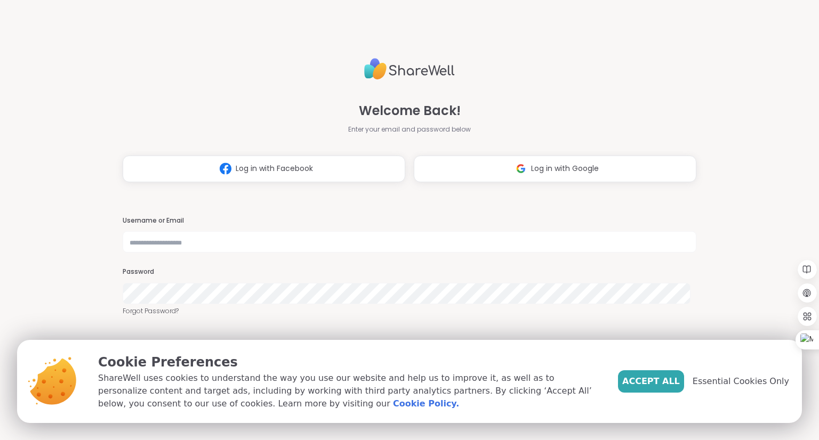
click at [511, 172] on img at bounding box center [521, 169] width 20 height 20
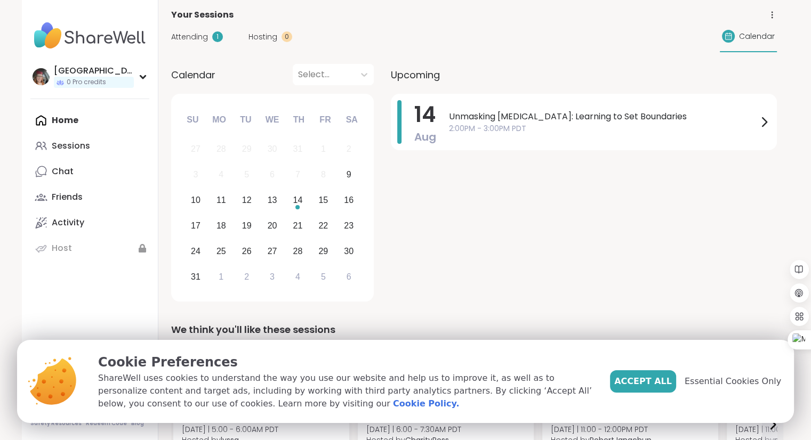
scroll to position [60, 0]
click at [79, 198] on div "Friends" at bounding box center [67, 197] width 31 height 12
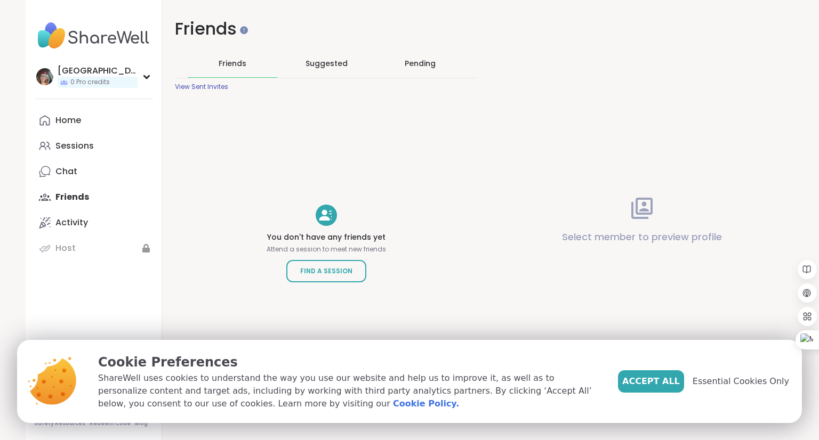
click at [649, 392] on button "Accept All" at bounding box center [651, 382] width 66 height 22
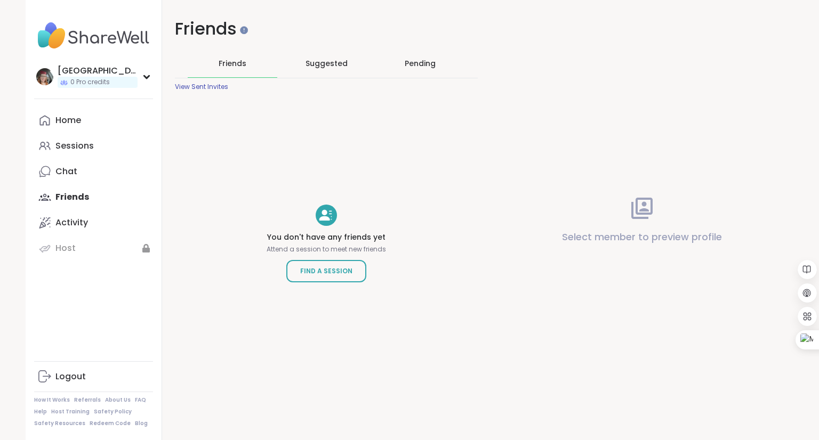
click at [91, 143] on link "Sessions" at bounding box center [93, 146] width 119 height 26
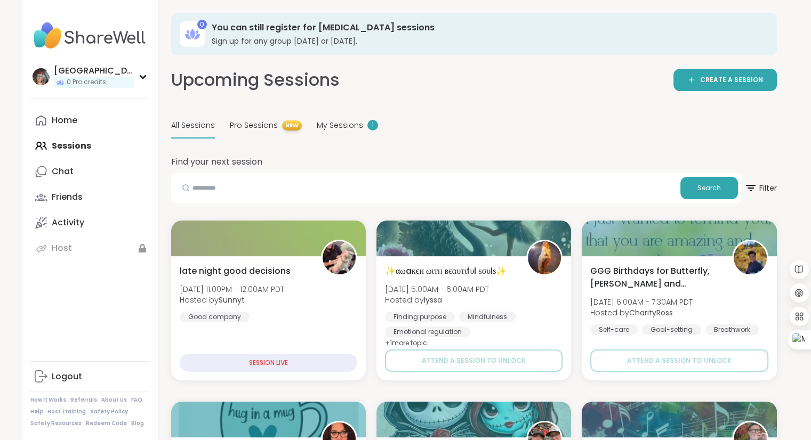
click at [717, 82] on span "CREATE A SESSION" at bounding box center [731, 80] width 63 height 9
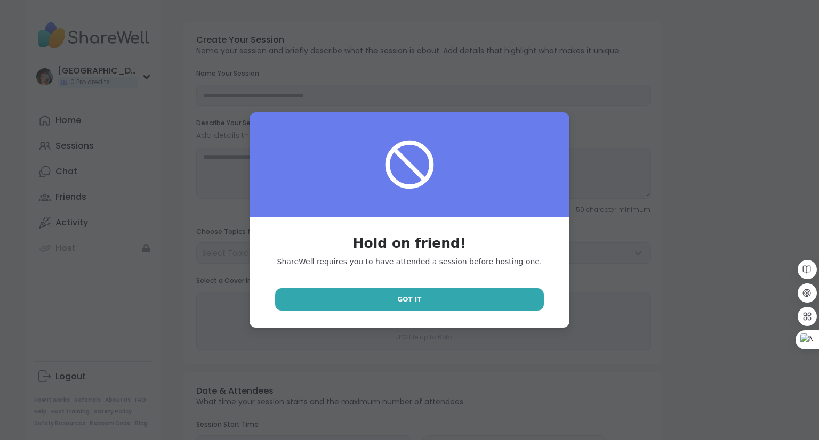
click at [424, 291] on link "Got It" at bounding box center [409, 299] width 269 height 22
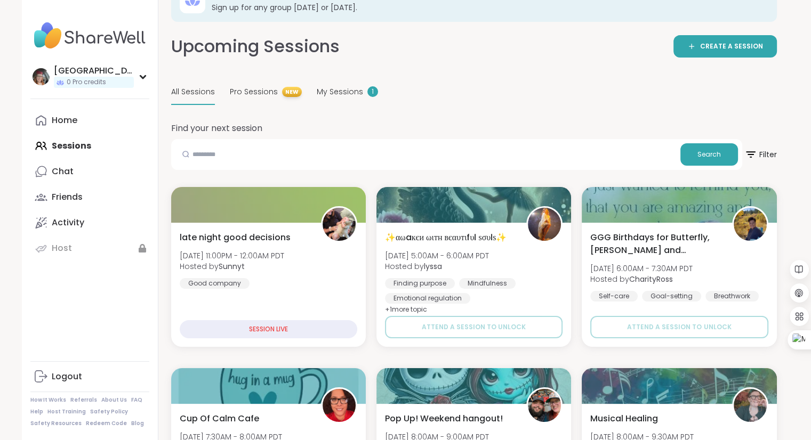
scroll to position [34, 0]
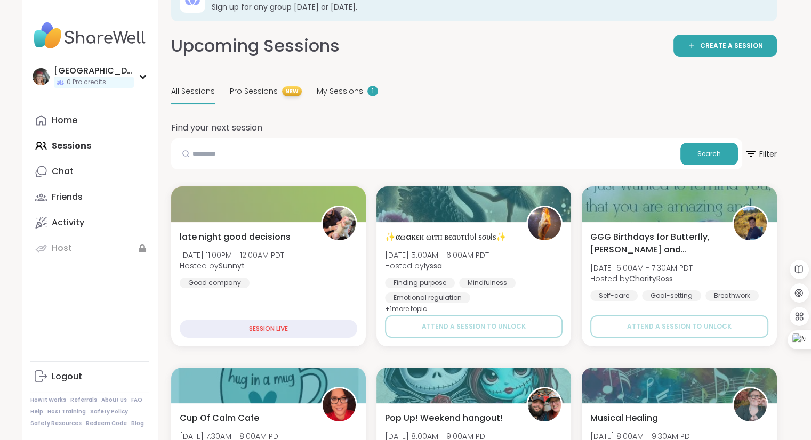
click at [263, 328] on div "SESSION LIVE" at bounding box center [269, 329] width 178 height 18
click at [257, 328] on div "SESSION LIVE" at bounding box center [269, 329] width 178 height 18
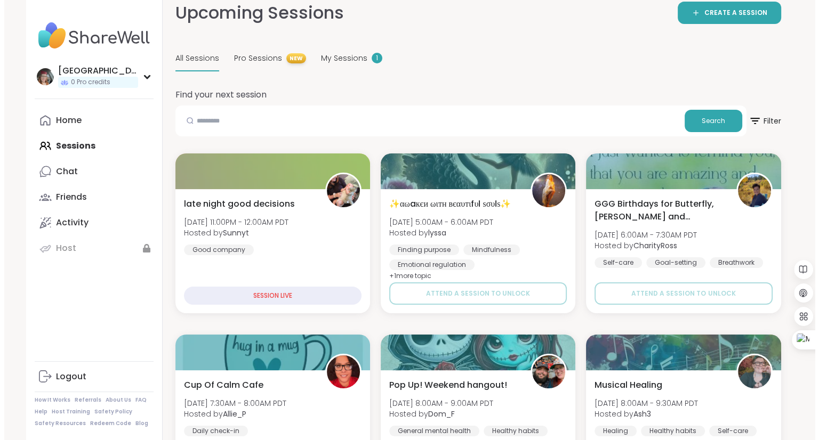
scroll to position [68, 0]
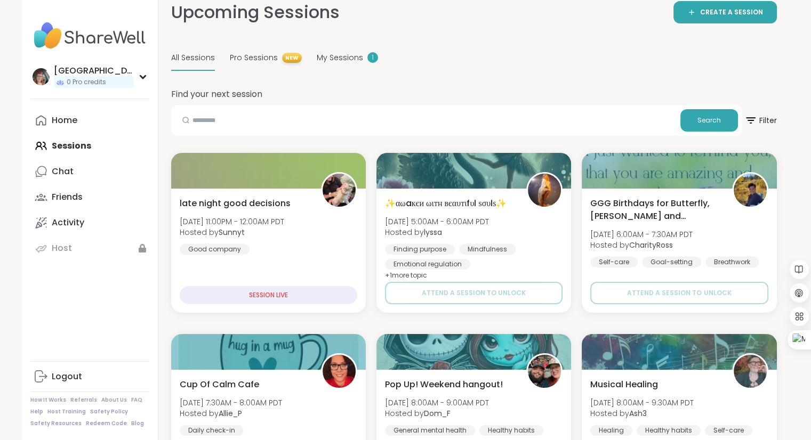
click at [281, 295] on div "SESSION LIVE" at bounding box center [269, 295] width 178 height 18
click at [276, 256] on div "late night good decisions Sat, Aug 09 | 11:00PM - 12:00AM PDT Hosted by Sunnyt …" at bounding box center [268, 251] width 195 height 124
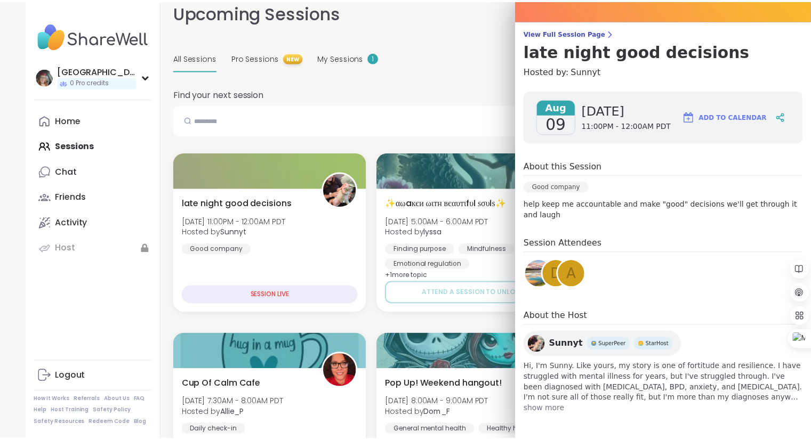
scroll to position [0, 0]
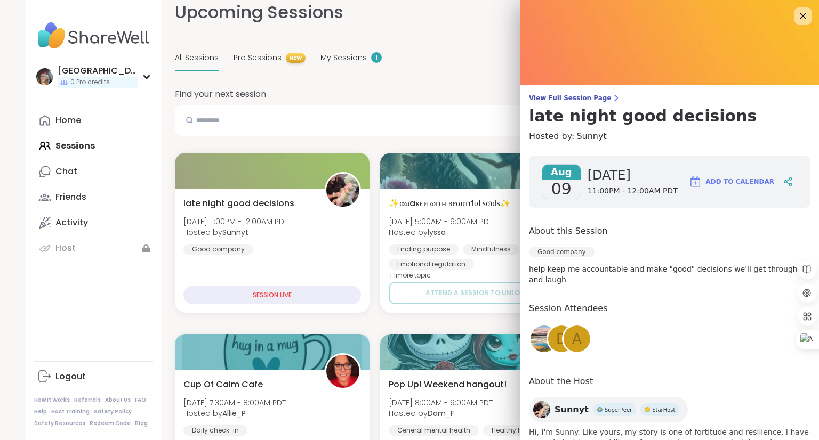
click at [568, 104] on link "View Full Session Page late night good decisions" at bounding box center [669, 110] width 281 height 32
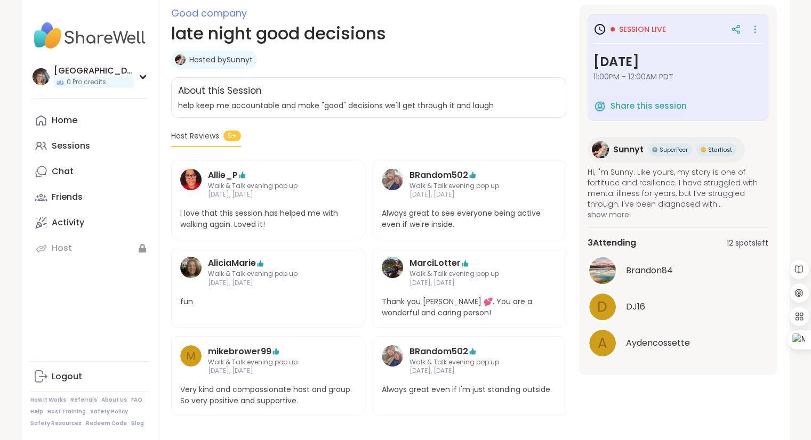
scroll to position [151, 0]
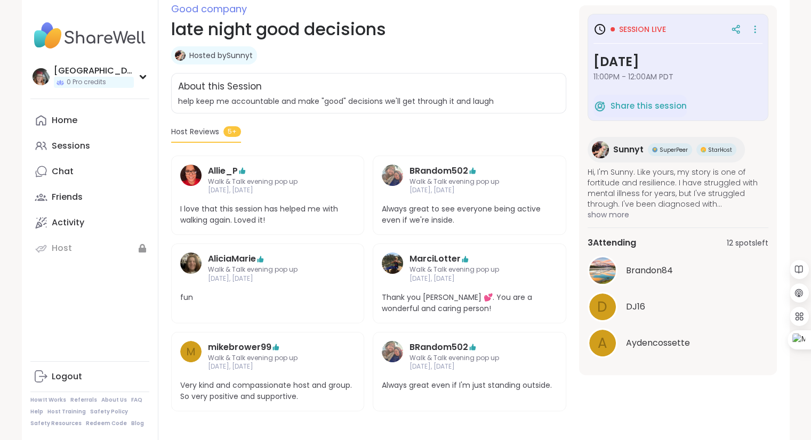
click at [757, 29] on icon at bounding box center [755, 29] width 11 height 15
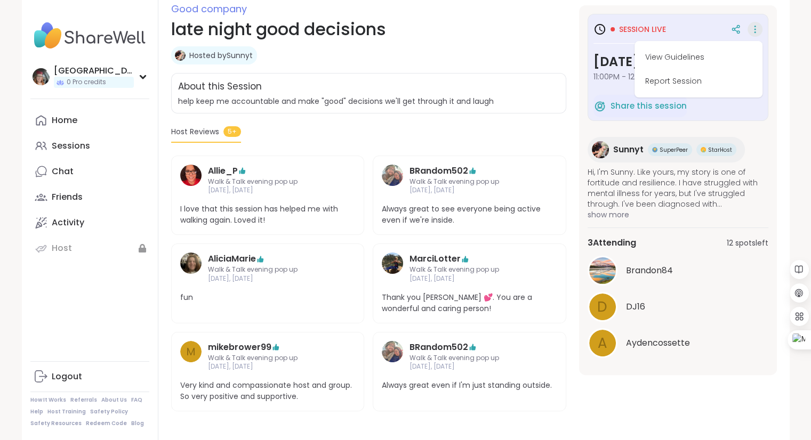
click at [658, 52] on button "View Guidelines" at bounding box center [698, 57] width 119 height 24
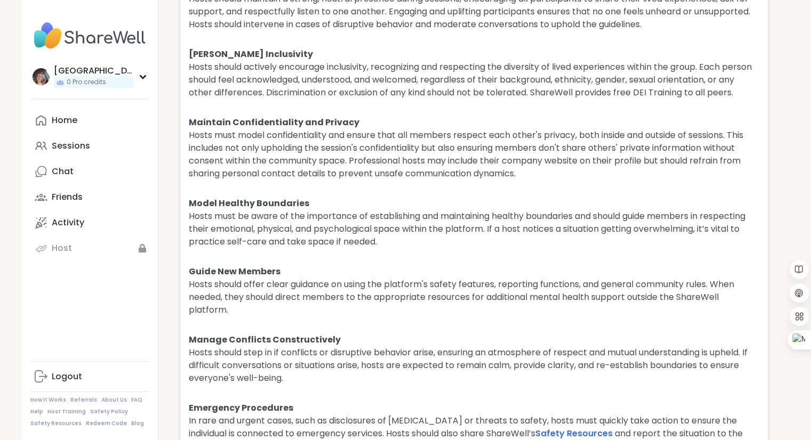
scroll to position [2514, 0]
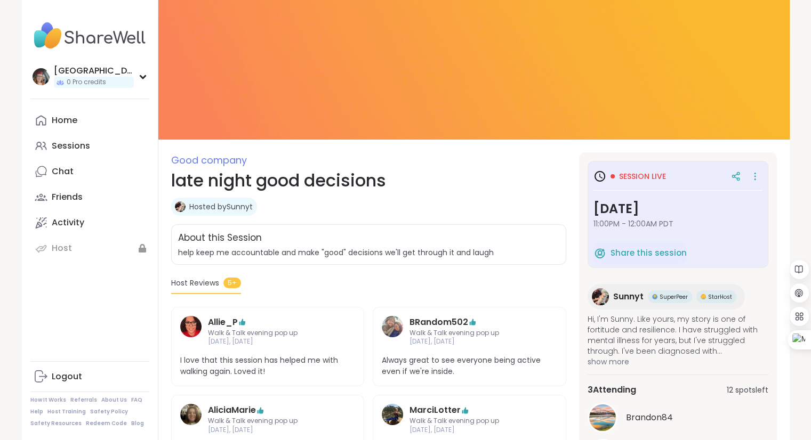
click at [762, 180] on div "Session live Saturday, Aug 09 11:00PM - 12:00AM PDT Share this session" at bounding box center [678, 214] width 181 height 107
click at [755, 179] on icon at bounding box center [754, 179] width 1 height 1
click at [599, 231] on div "Session live Saturday, Aug 09 11:00PM - 12:00AM PDT" at bounding box center [677, 202] width 169 height 71
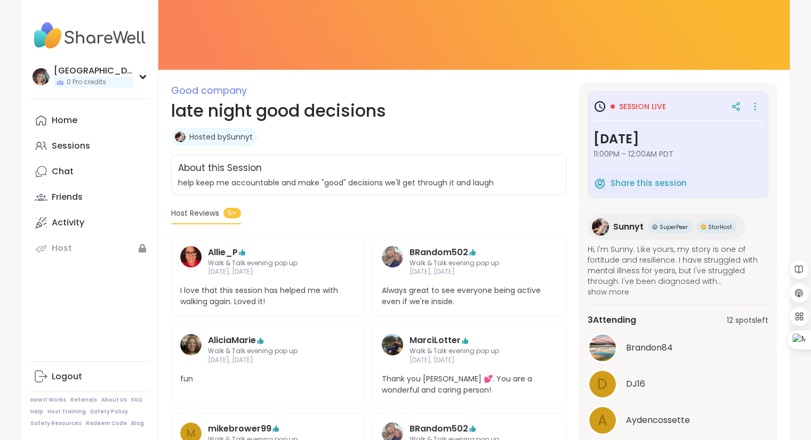
scroll to position [66, 0]
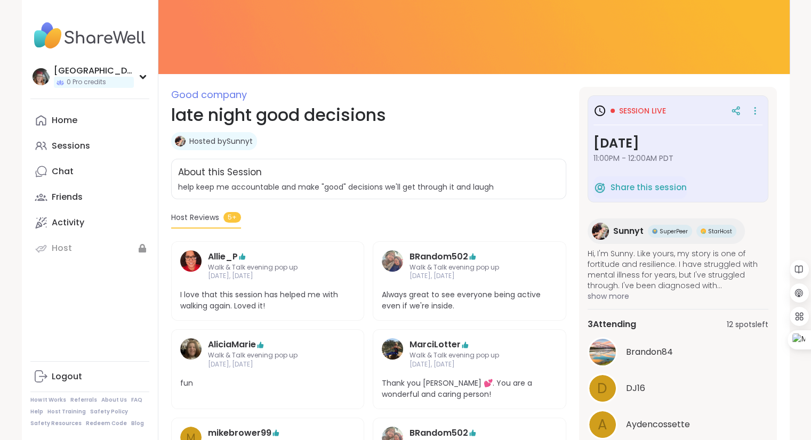
click at [82, 128] on link "Home" at bounding box center [89, 121] width 119 height 26
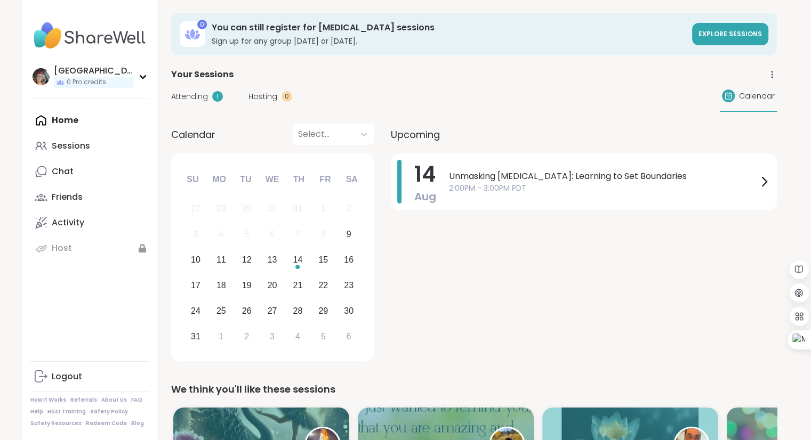
scroll to position [181, 0]
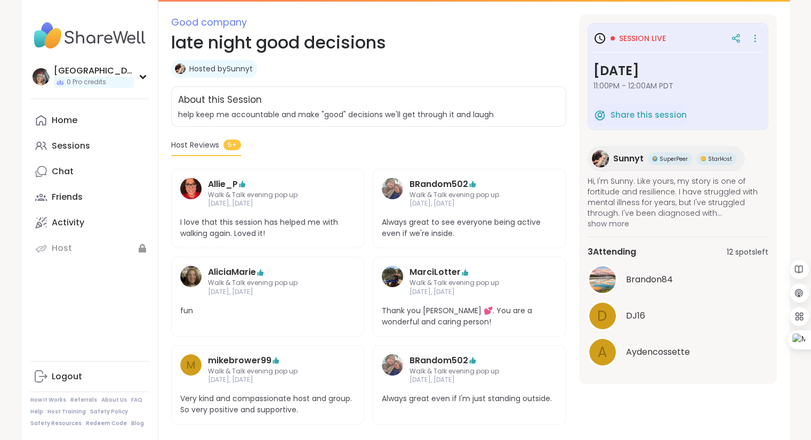
scroll to position [151, 0]
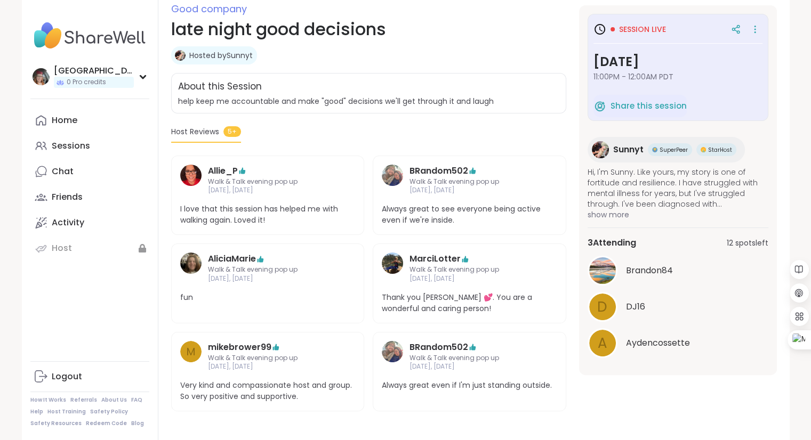
click at [758, 26] on icon at bounding box center [755, 29] width 11 height 15
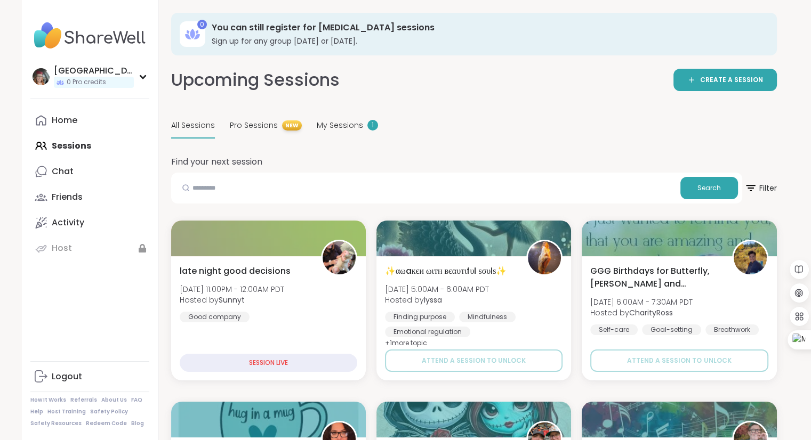
click at [262, 359] on div "SESSION LIVE" at bounding box center [269, 363] width 178 height 18
click at [249, 321] on div "late night good decisions Sat, Aug 09 | 11:00PM - 12:00AM PDT Hosted by Sunnyt …" at bounding box center [269, 294] width 178 height 58
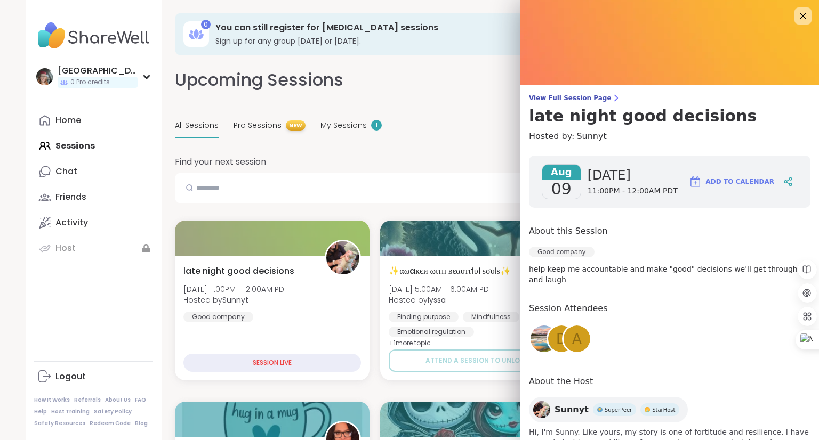
click at [715, 181] on span "Add to Calendar" at bounding box center [740, 182] width 68 height 10
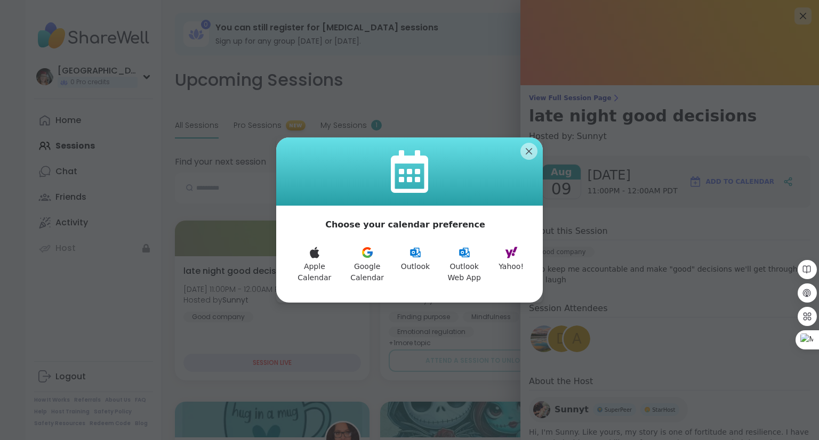
click at [370, 261] on button "Google Calendar" at bounding box center [367, 265] width 54 height 50
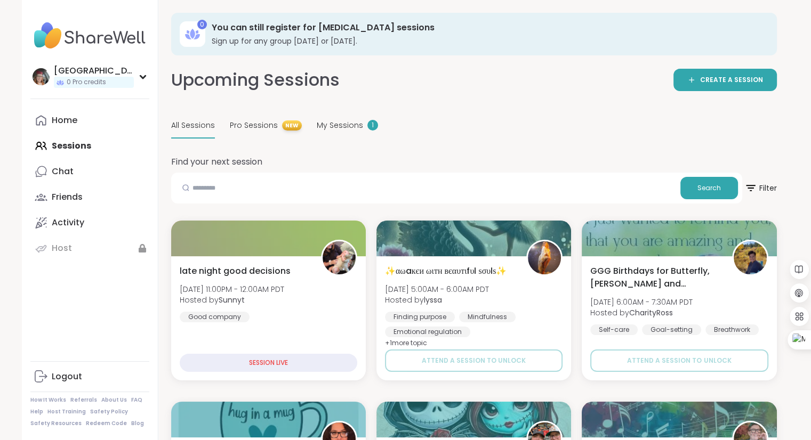
click at [357, 88] on div "Upcoming Sessions CREATE A SESSION" at bounding box center [474, 80] width 606 height 24
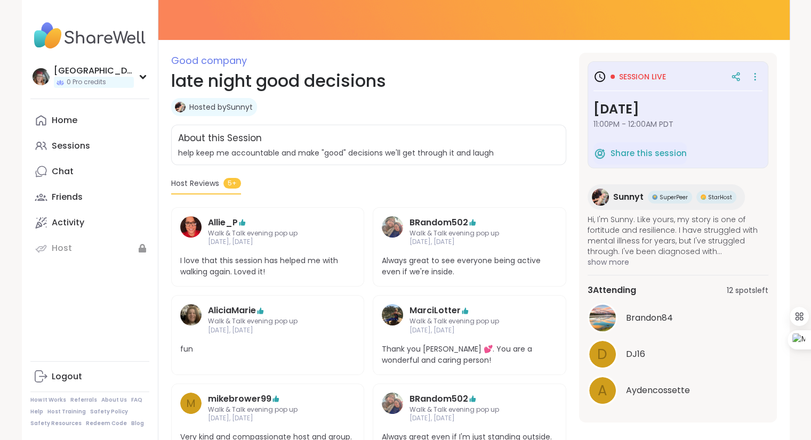
scroll to position [151, 0]
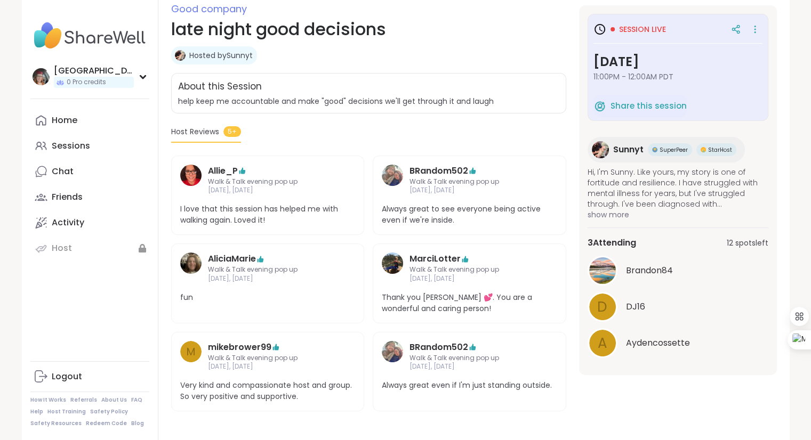
click at [607, 249] on div "3 Attending 12 spots left Brandon84 D DJ16 A Aydencossette" at bounding box center [678, 297] width 181 height 139
click at [608, 235] on div "3 Attending 12 spots left Brandon84 D DJ16 A Aydencossette" at bounding box center [678, 297] width 181 height 139
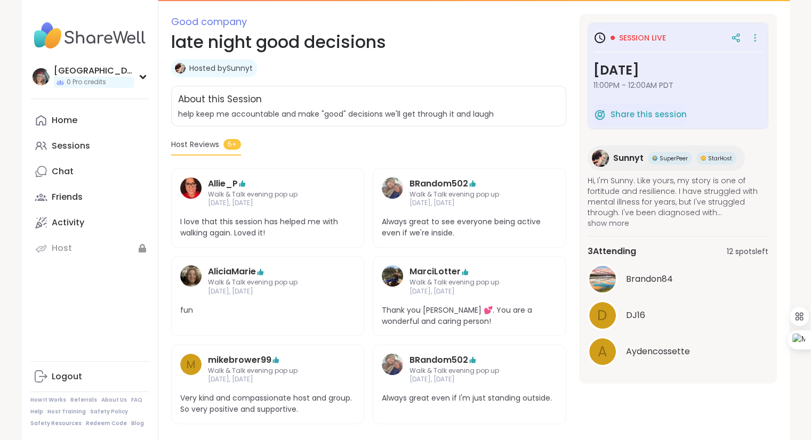
scroll to position [151, 0]
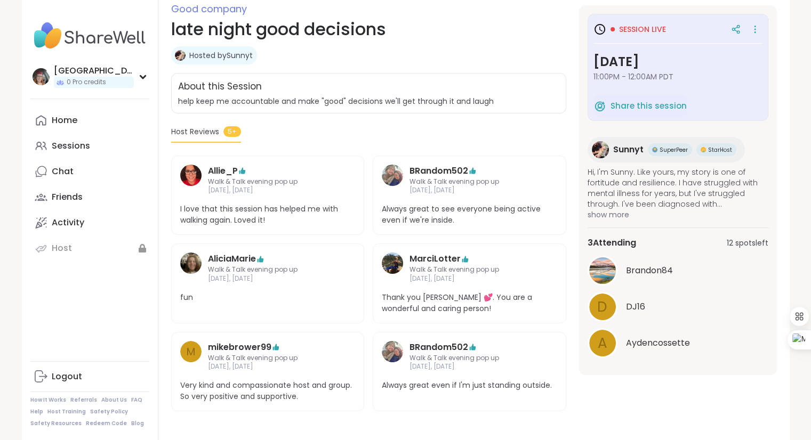
click at [90, 157] on link "Sessions" at bounding box center [89, 146] width 119 height 26
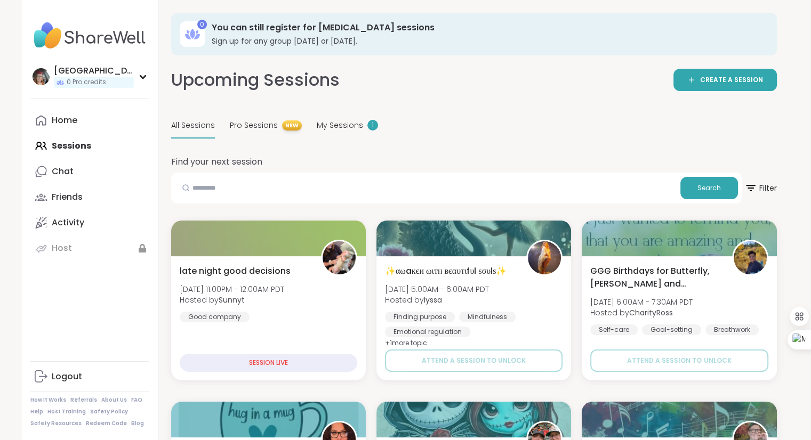
click at [333, 120] on span "My Sessions" at bounding box center [340, 125] width 46 height 11
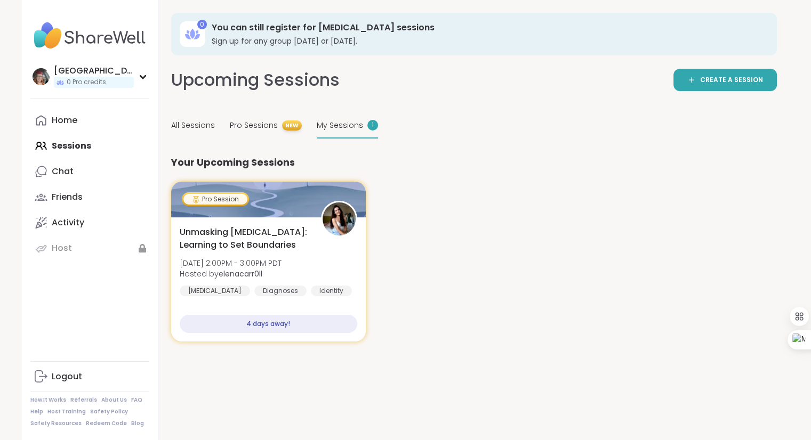
click at [188, 126] on span "All Sessions" at bounding box center [193, 125] width 44 height 11
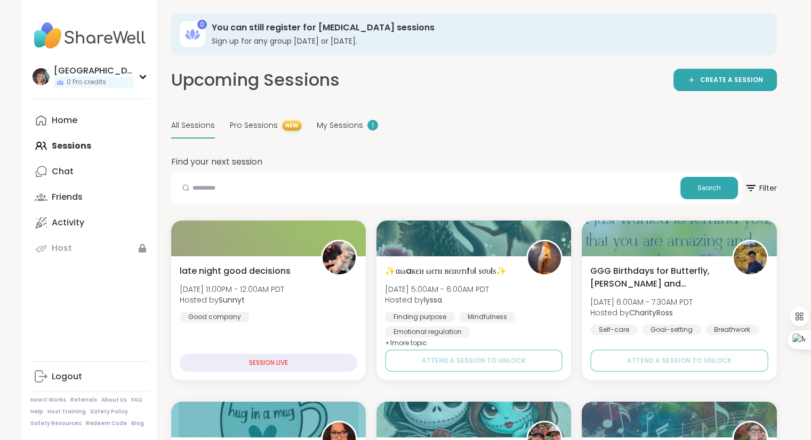
click at [284, 304] on span "Hosted by Sunnyt" at bounding box center [232, 300] width 104 height 11
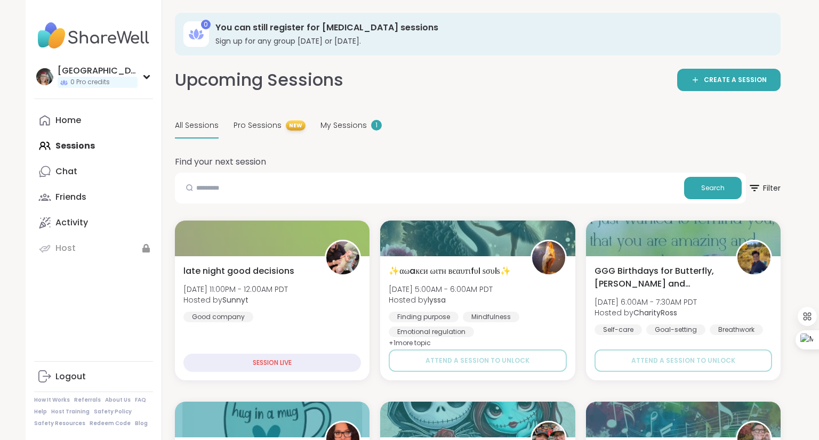
click at [288, 304] on span "Hosted by Sunnyt" at bounding box center [235, 300] width 104 height 11
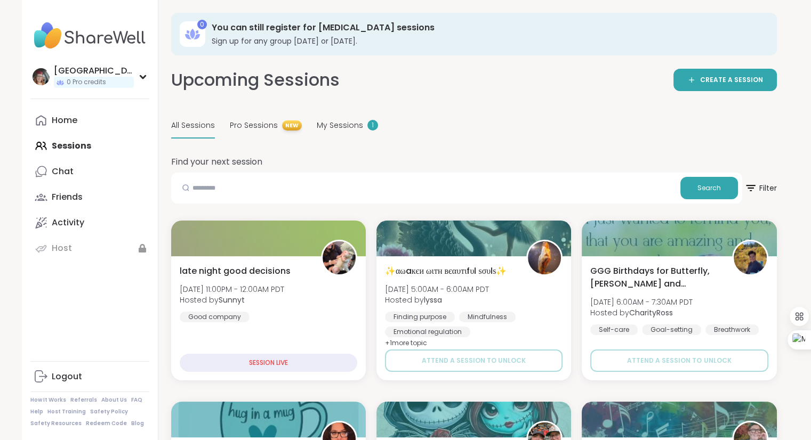
click at [284, 304] on span "Hosted by Sunnyt" at bounding box center [232, 300] width 104 height 11
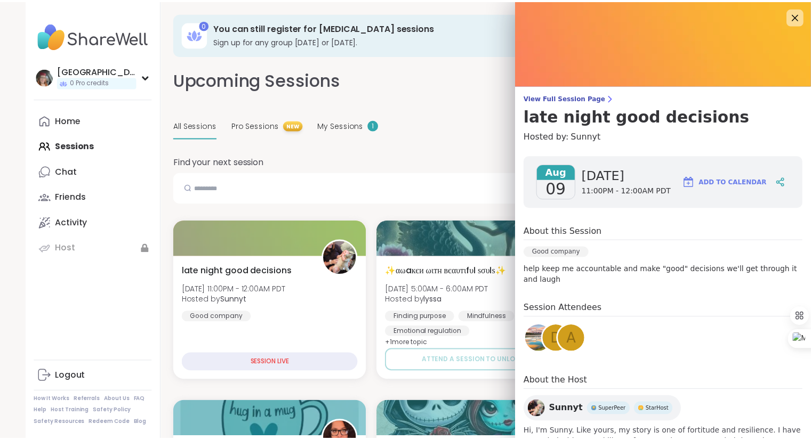
scroll to position [65, 0]
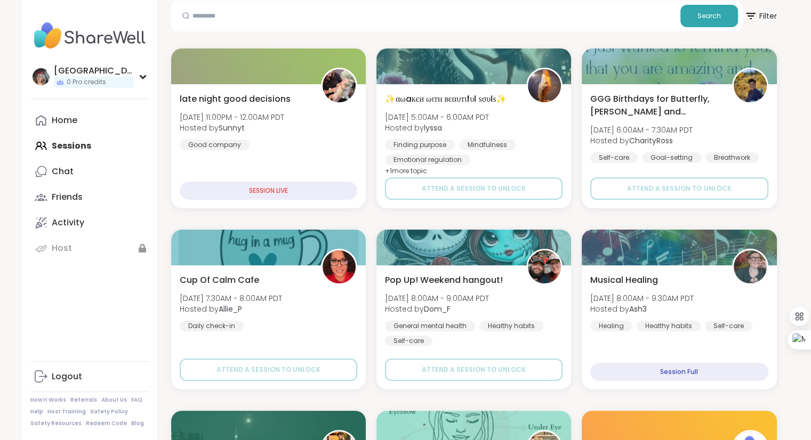
scroll to position [0, 0]
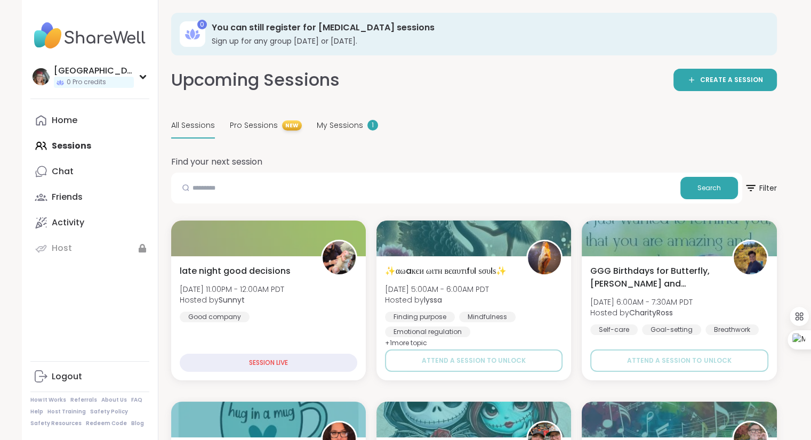
click at [277, 308] on div "late night good decisions Sat, Aug 09 | 11:00PM - 12:00AM PDT Hosted by Sunnyt …" at bounding box center [269, 294] width 178 height 58
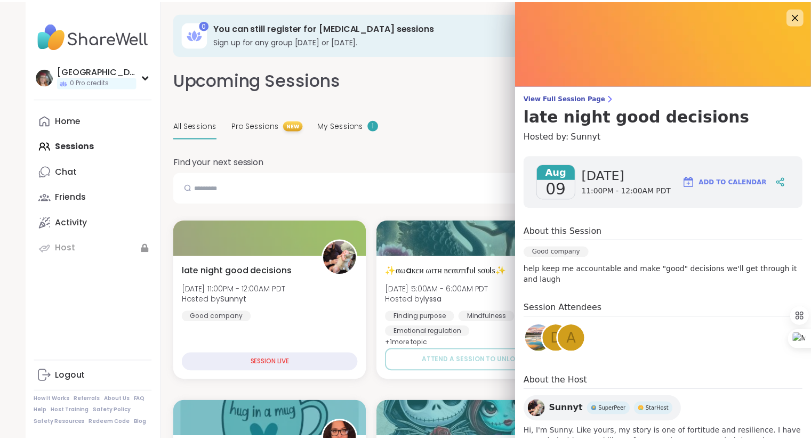
scroll to position [65, 0]
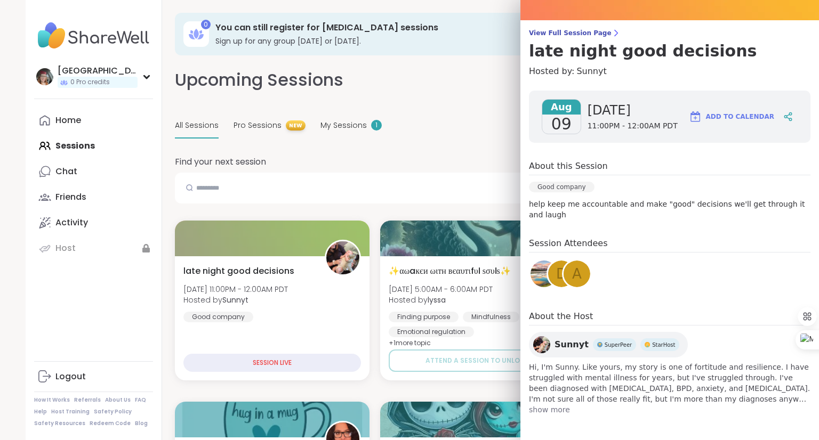
click at [572, 33] on span "View Full Session Page" at bounding box center [669, 33] width 281 height 9
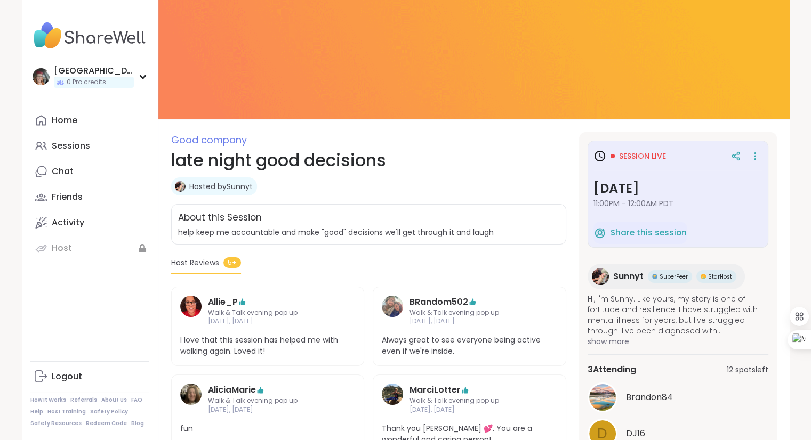
scroll to position [151, 0]
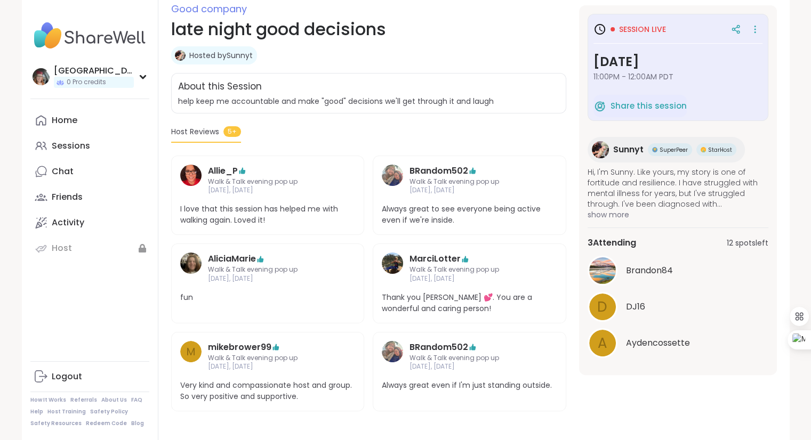
click at [76, 223] on div "Activity" at bounding box center [68, 223] width 33 height 12
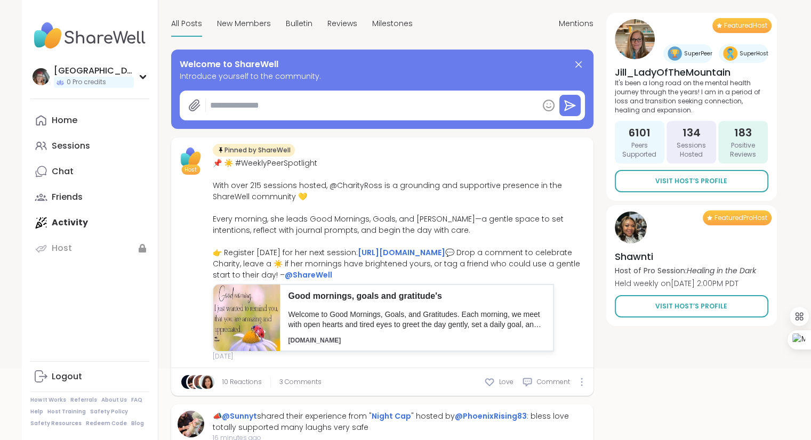
scroll to position [98, 0]
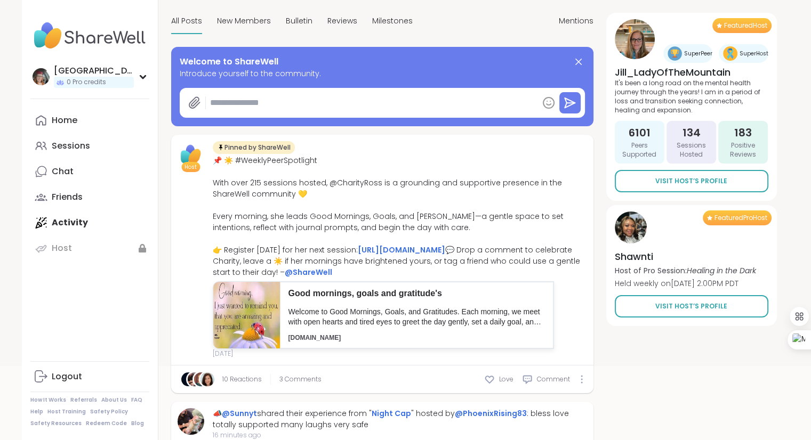
click at [235, 24] on span "New Members" at bounding box center [244, 20] width 54 height 11
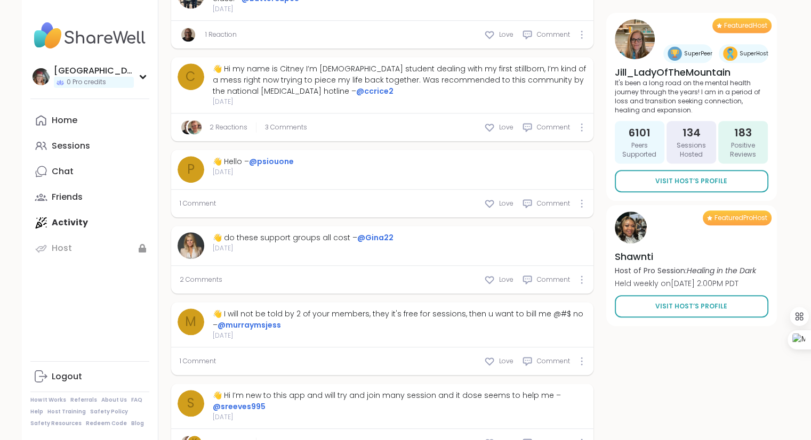
scroll to position [815, 0]
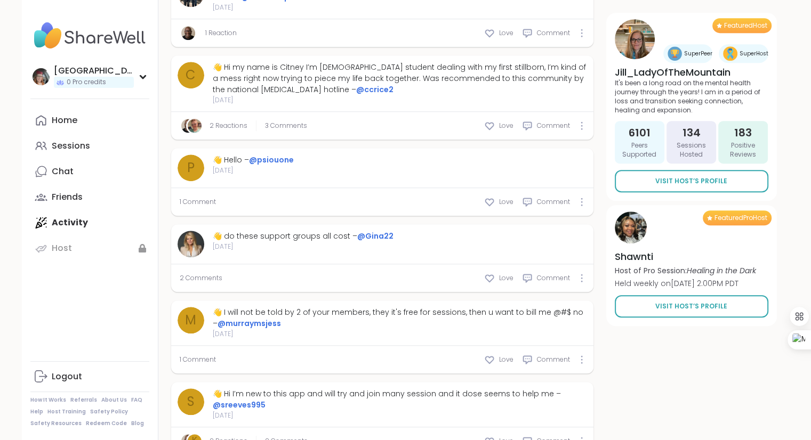
click at [206, 274] on span "2 Comments" at bounding box center [201, 279] width 43 height 10
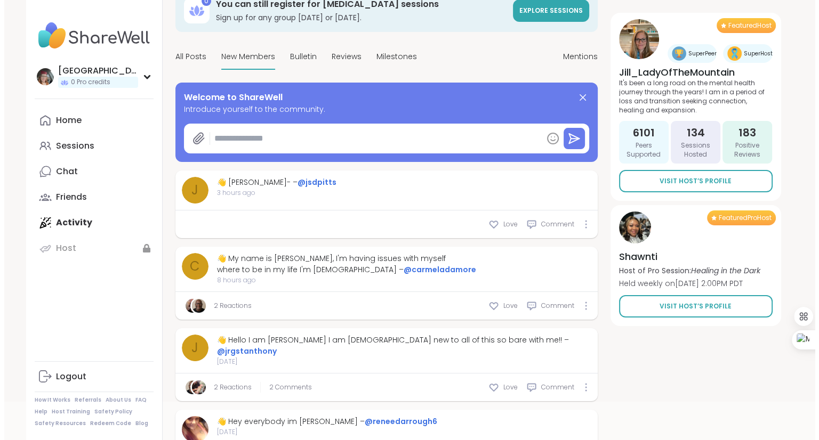
scroll to position [0, 0]
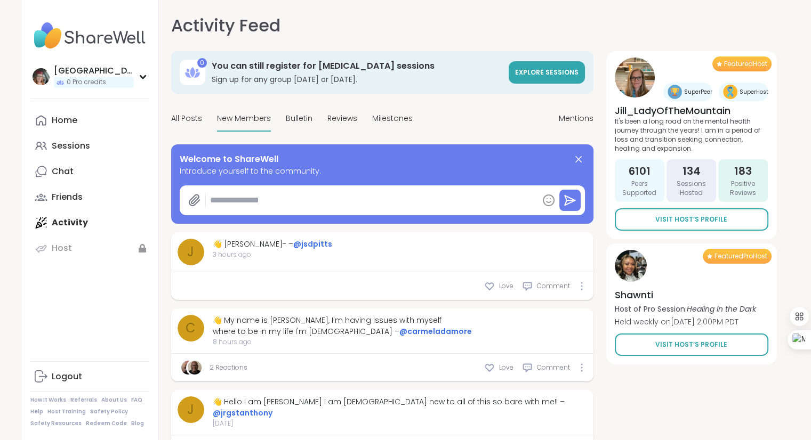
click at [578, 118] on span "Mentions" at bounding box center [576, 118] width 35 height 11
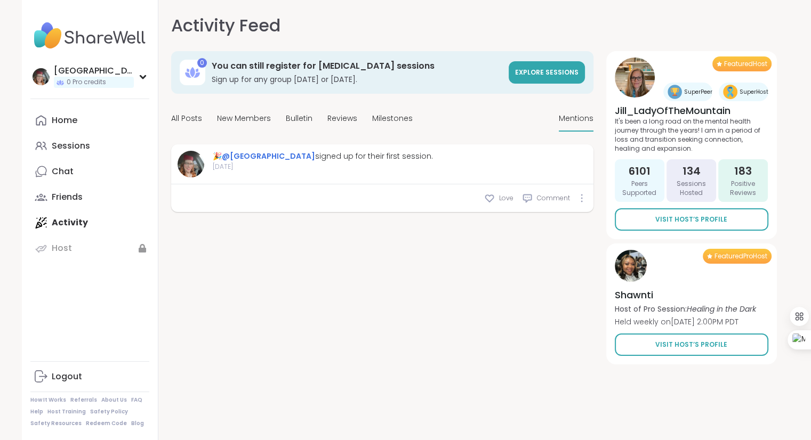
click at [319, 120] on div "All Posts New Members Bulletin Reviews Milestones" at bounding box center [292, 119] width 242 height 25
click at [301, 124] on span "Bulletin" at bounding box center [299, 118] width 27 height 11
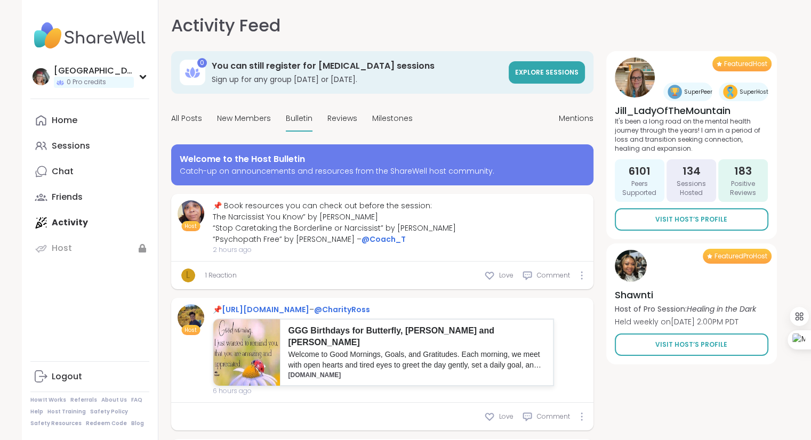
click at [349, 119] on span "Reviews" at bounding box center [342, 118] width 30 height 11
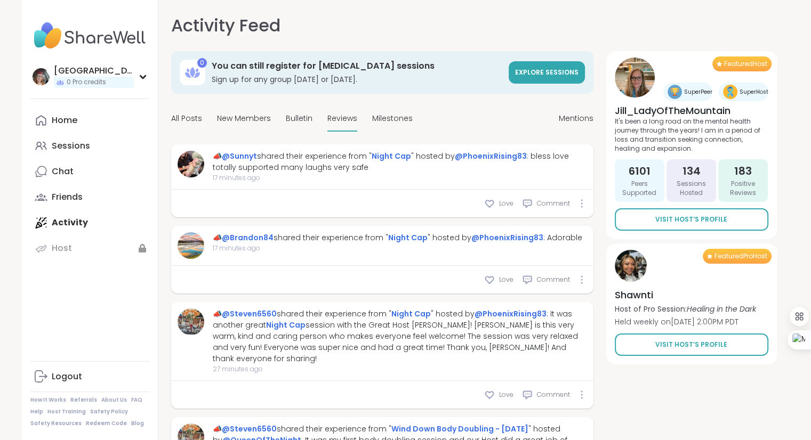
click at [390, 115] on span "Milestones" at bounding box center [392, 118] width 41 height 11
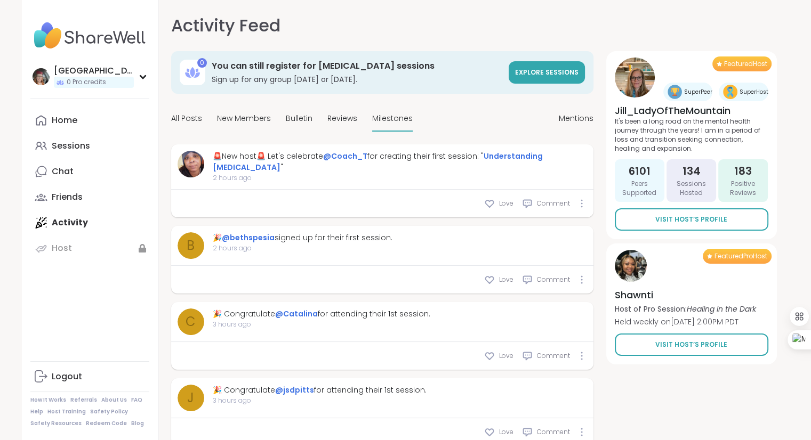
click at [191, 124] on div "All Posts" at bounding box center [186, 119] width 31 height 25
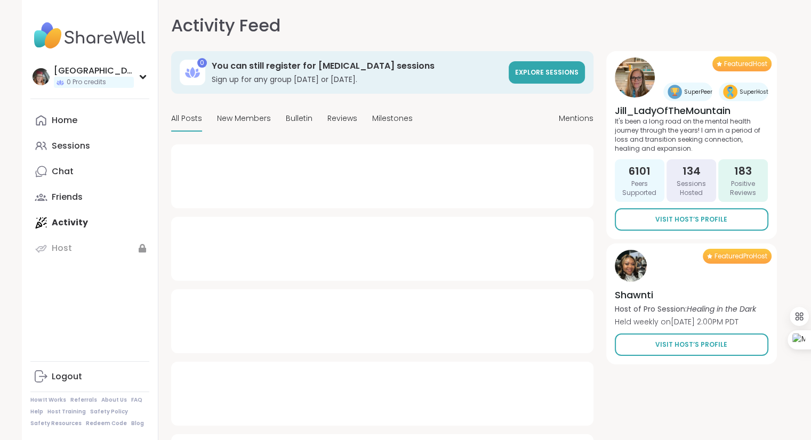
type textarea "*"
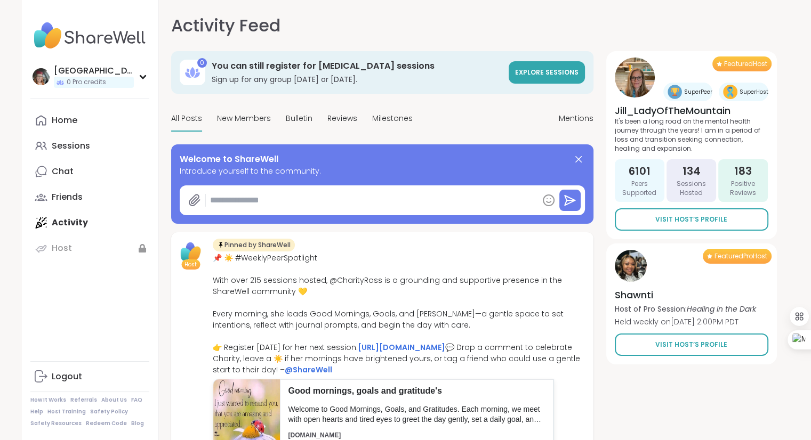
click at [66, 200] on div "Friends" at bounding box center [67, 197] width 31 height 12
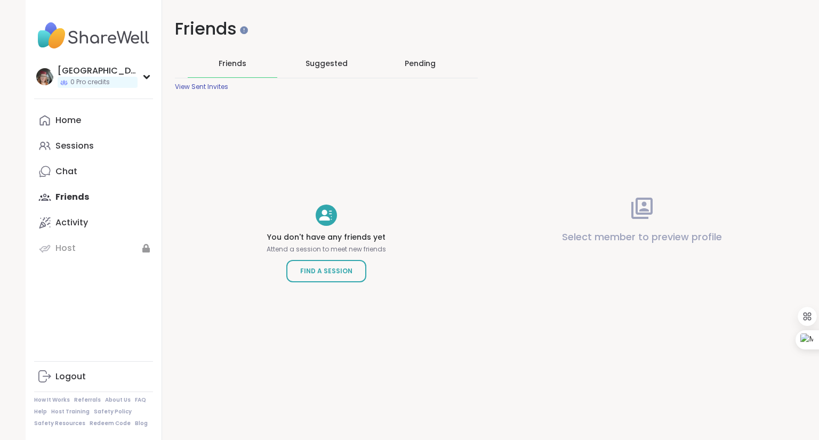
click at [64, 179] on link "Chat" at bounding box center [93, 172] width 119 height 26
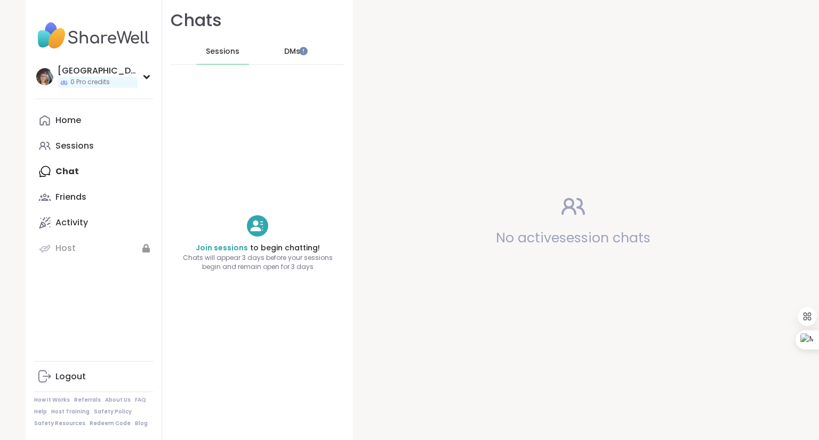
click at [66, 147] on div "Sessions" at bounding box center [74, 146] width 38 height 12
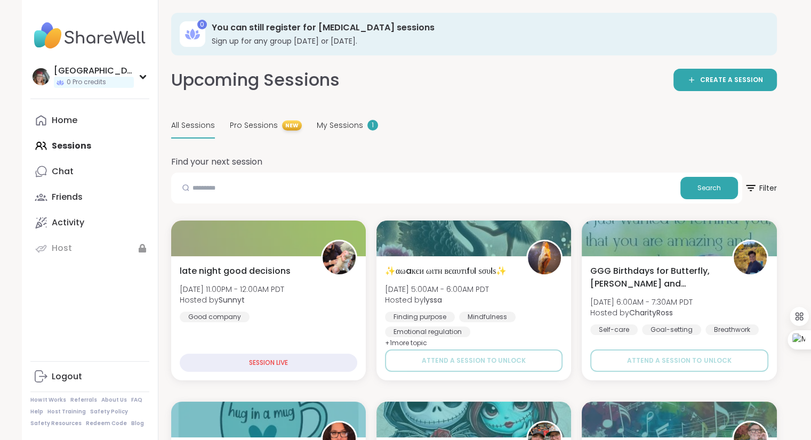
click at [62, 171] on div "Chat" at bounding box center [63, 172] width 22 height 12
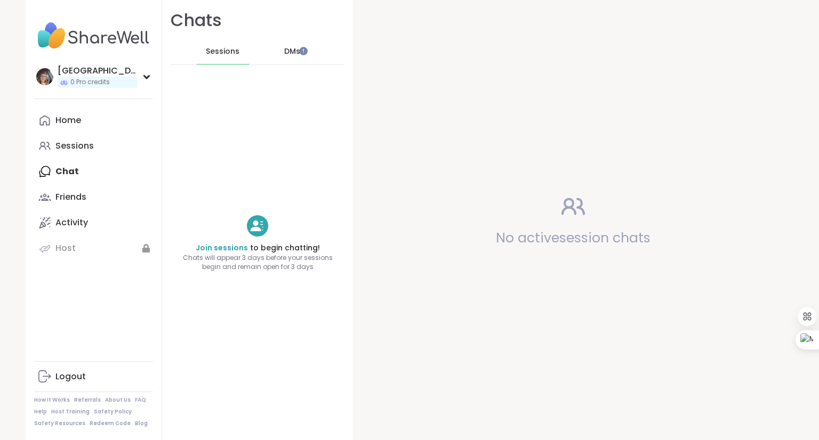
click at [60, 146] on div "Sessions" at bounding box center [74, 146] width 38 height 12
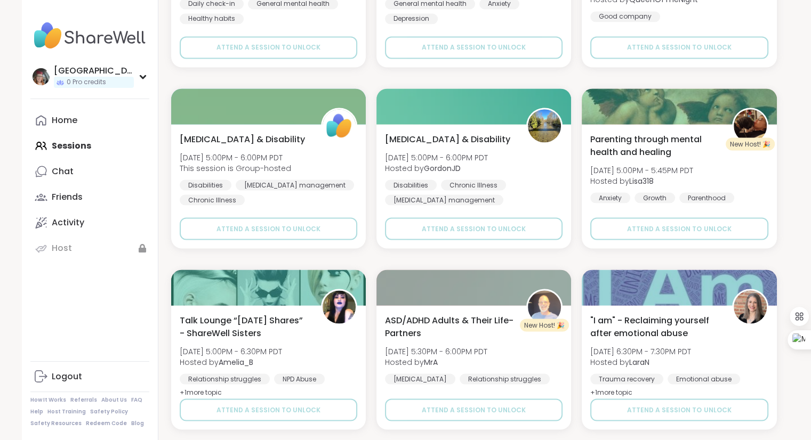
scroll to position [1977, 0]
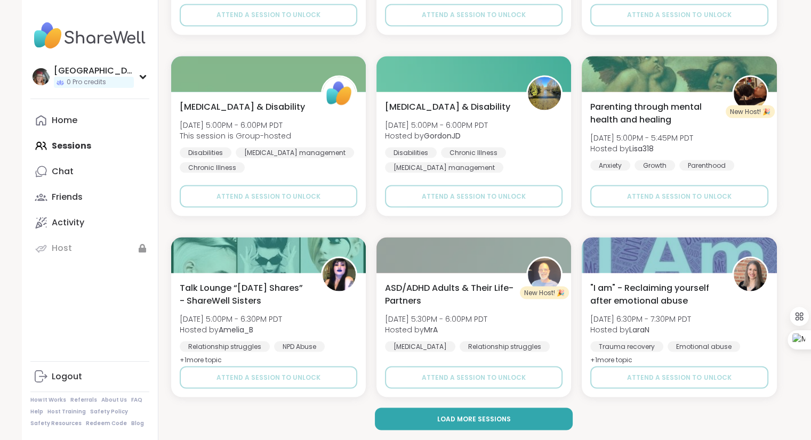
click at [425, 420] on button "Load more sessions" at bounding box center [474, 419] width 198 height 22
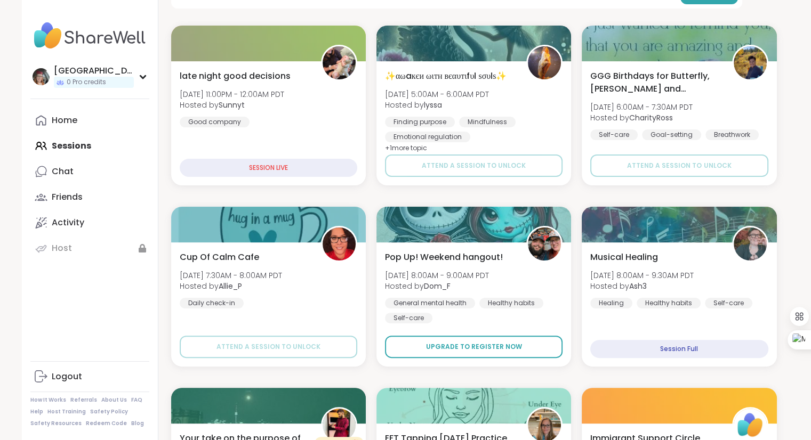
scroll to position [189, 0]
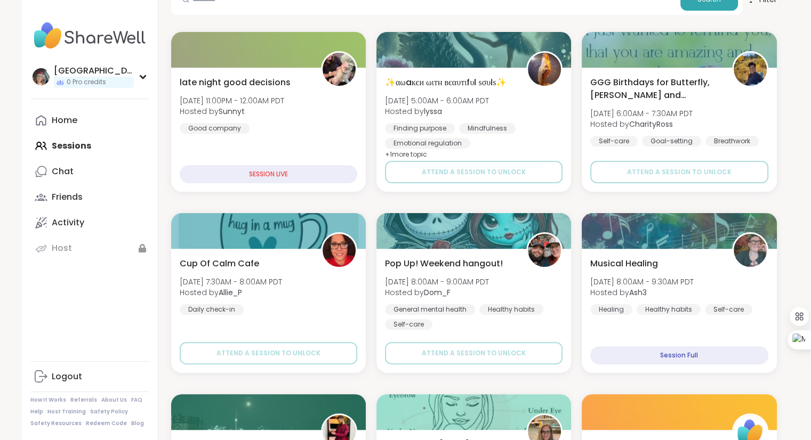
click at [305, 179] on div "SESSION LIVE" at bounding box center [269, 174] width 178 height 18
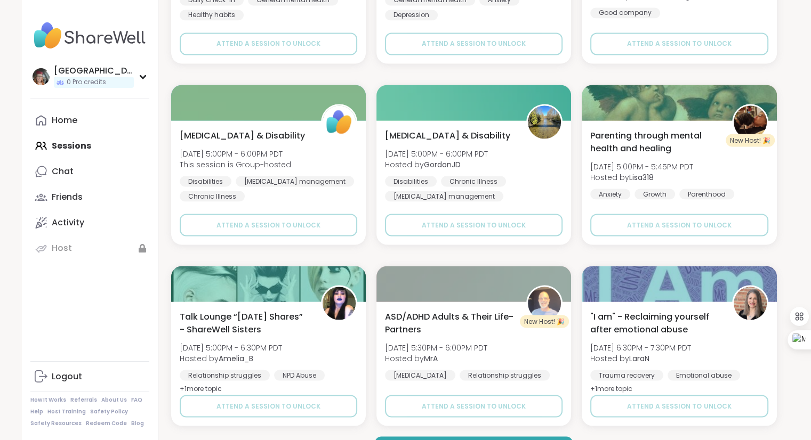
scroll to position [1977, 0]
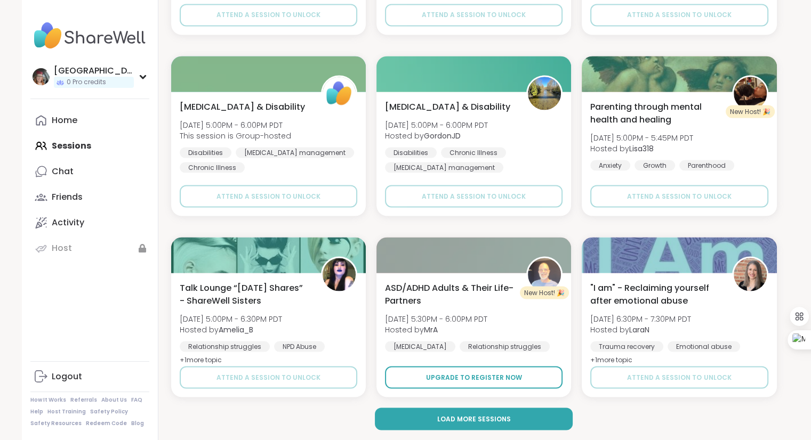
click at [503, 374] on span "Upgrade to register now" at bounding box center [473, 378] width 96 height 10
click at [443, 414] on span "Load more sessions" at bounding box center [474, 419] width 74 height 10
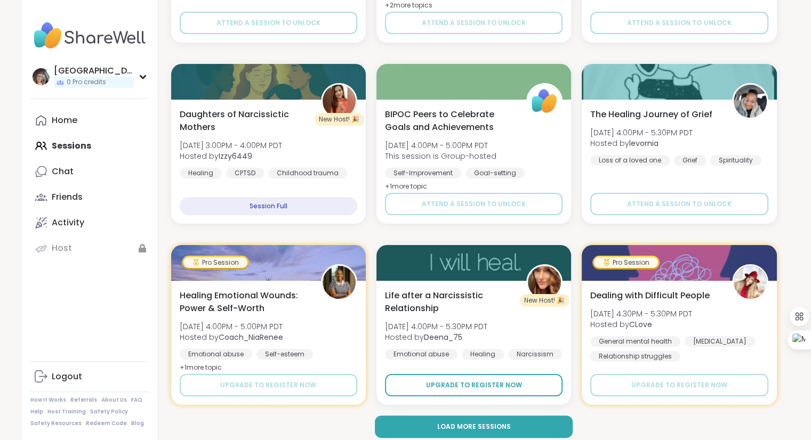
scroll to position [4153, 0]
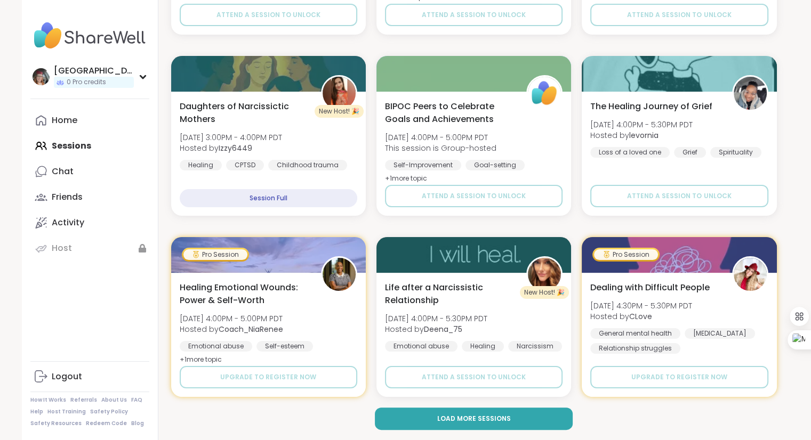
click at [453, 416] on span "Load more sessions" at bounding box center [474, 419] width 74 height 10
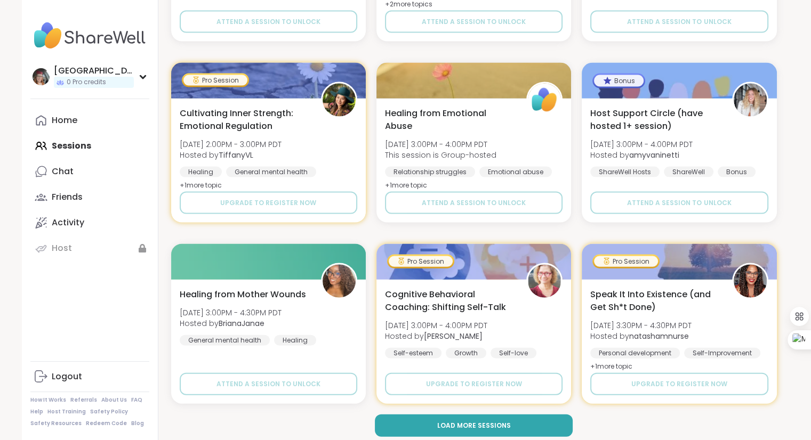
scroll to position [6328, 0]
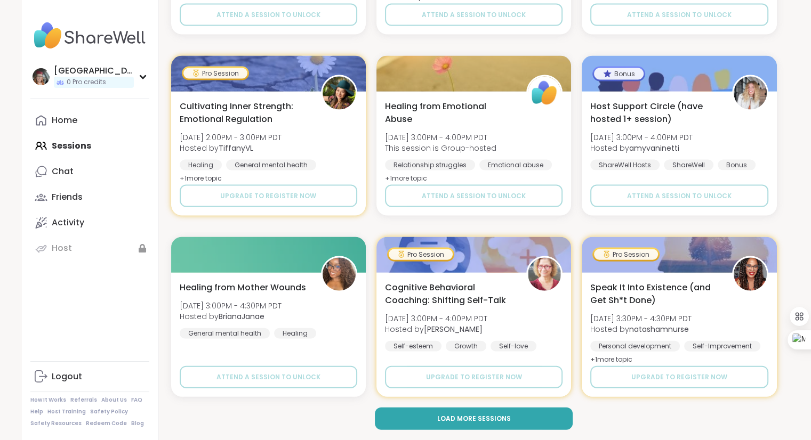
click at [452, 416] on span "Load more sessions" at bounding box center [474, 419] width 74 height 10
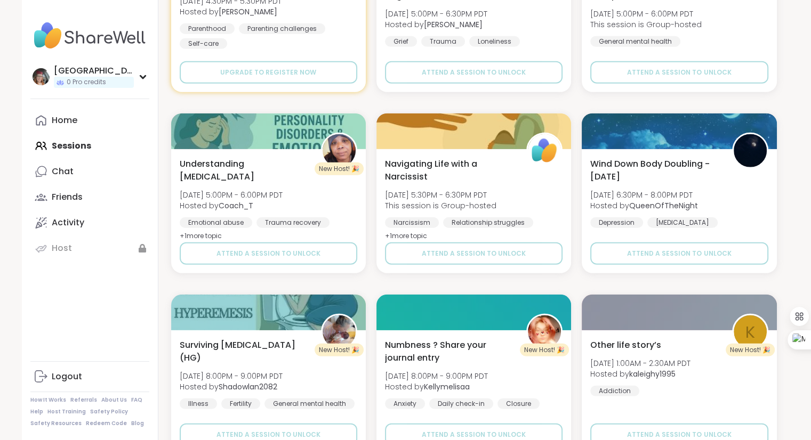
scroll to position [6998, 0]
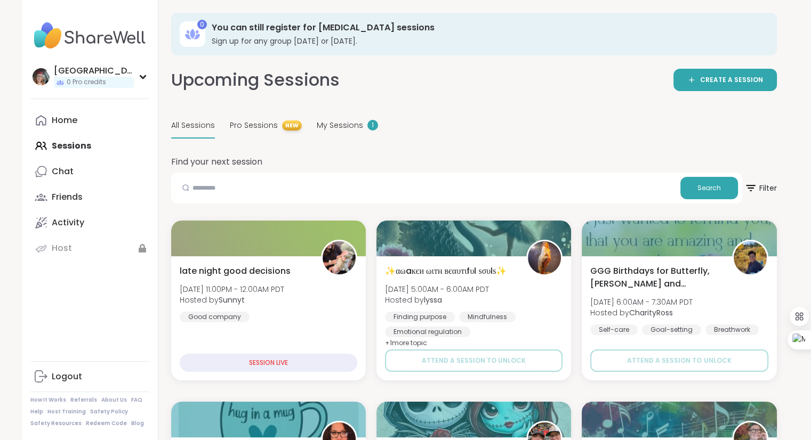
click at [47, 37] on img at bounding box center [89, 35] width 119 height 37
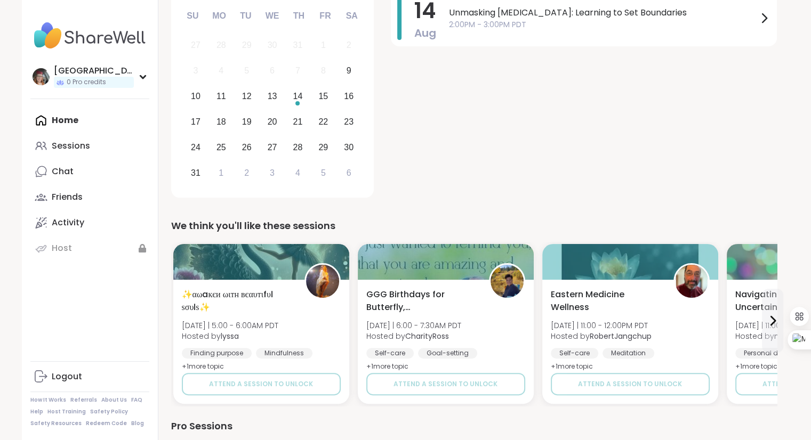
scroll to position [164, 0]
click at [343, 75] on div "9" at bounding box center [348, 70] width 23 height 23
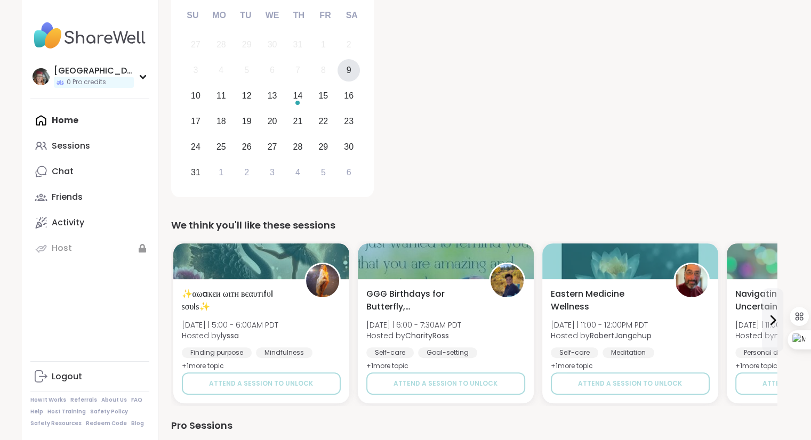
click at [324, 73] on div "8" at bounding box center [323, 70] width 5 height 14
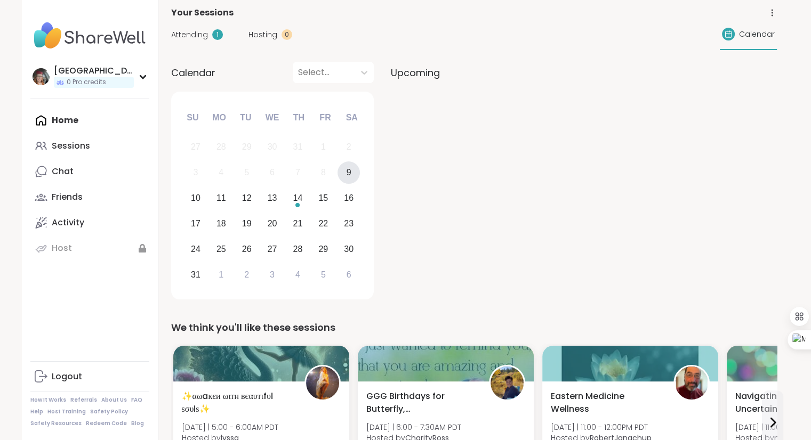
scroll to position [61, 0]
click at [358, 173] on div "9" at bounding box center [348, 173] width 23 height 23
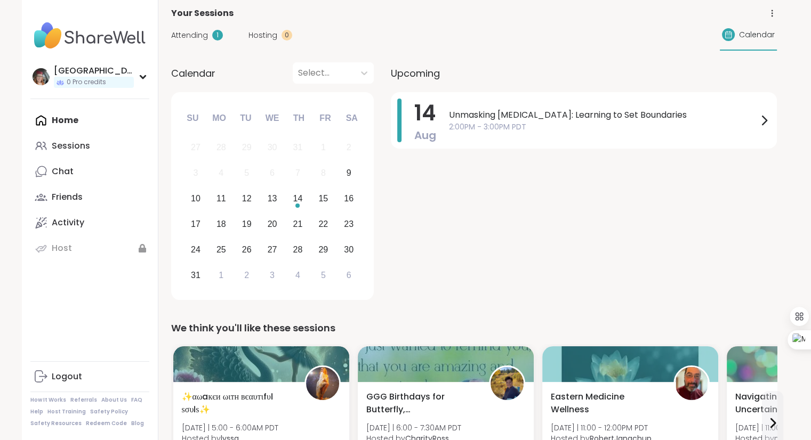
scroll to position [0, 0]
